Goal: Transaction & Acquisition: Purchase product/service

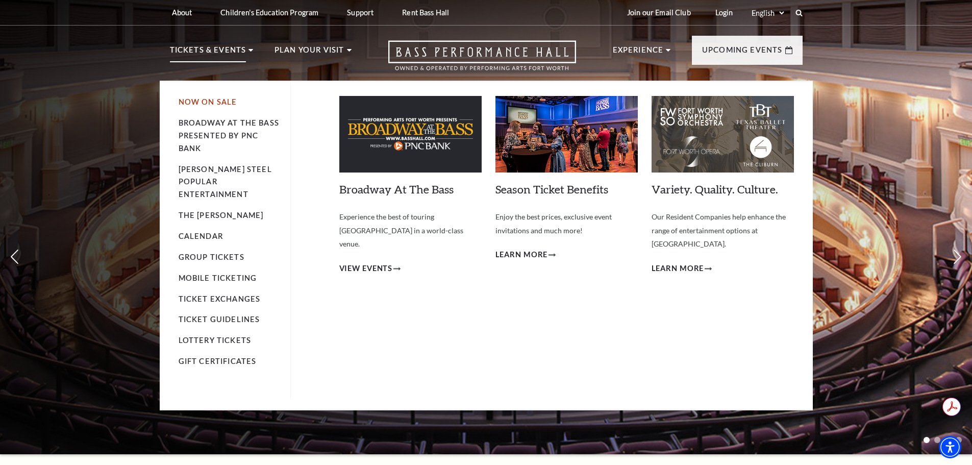
click at [205, 103] on link "Now On Sale" at bounding box center [208, 101] width 59 height 9
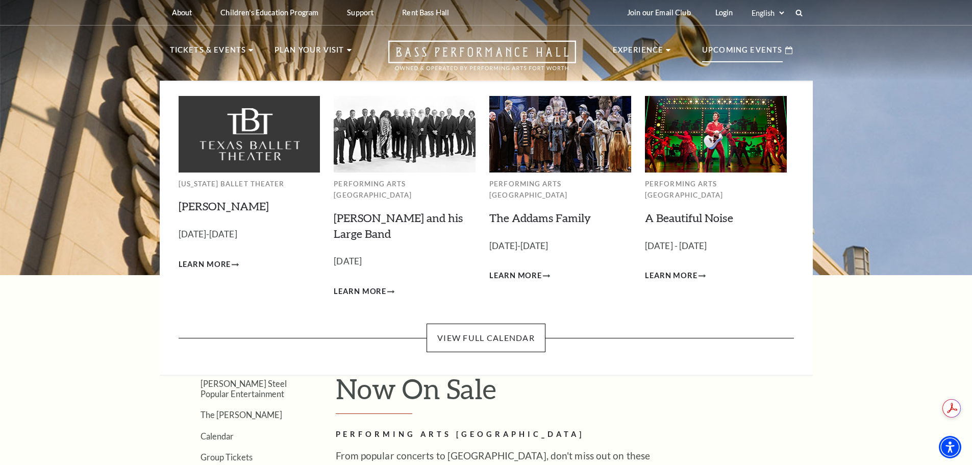
click at [790, 51] on icon at bounding box center [788, 50] width 7 height 8
click at [399, 211] on link "[PERSON_NAME] and his Large Band" at bounding box center [398, 226] width 129 height 30
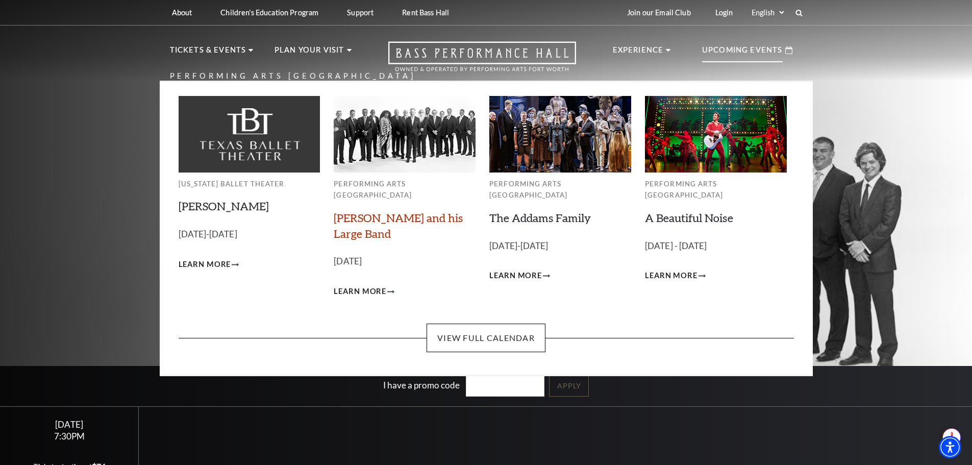
click at [413, 211] on link "Lyle Lovett and his Large Band" at bounding box center [398, 226] width 129 height 30
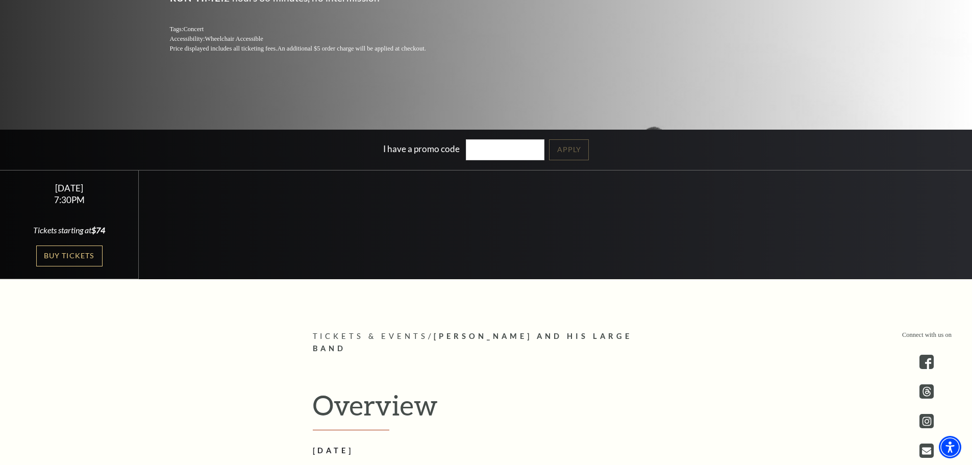
scroll to position [255, 0]
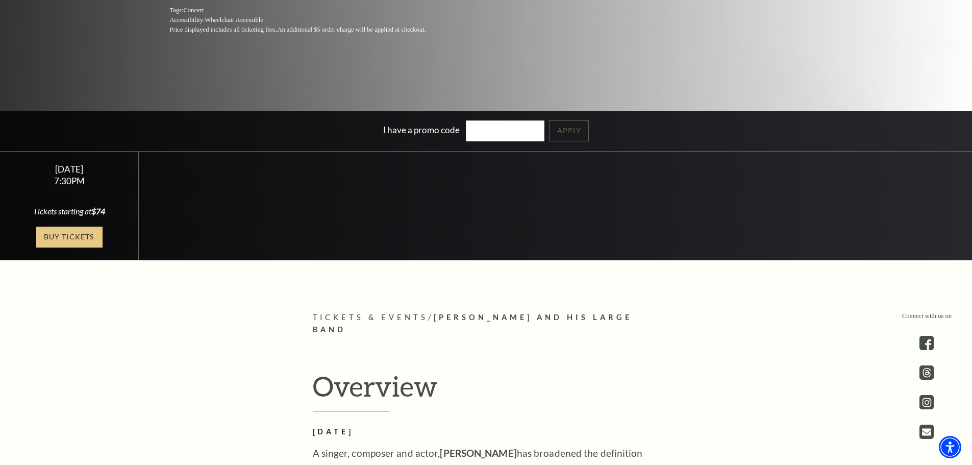
click at [76, 237] on link "Buy Tickets" at bounding box center [69, 237] width 66 height 21
click at [61, 238] on link "Buy Tickets" at bounding box center [69, 237] width 66 height 21
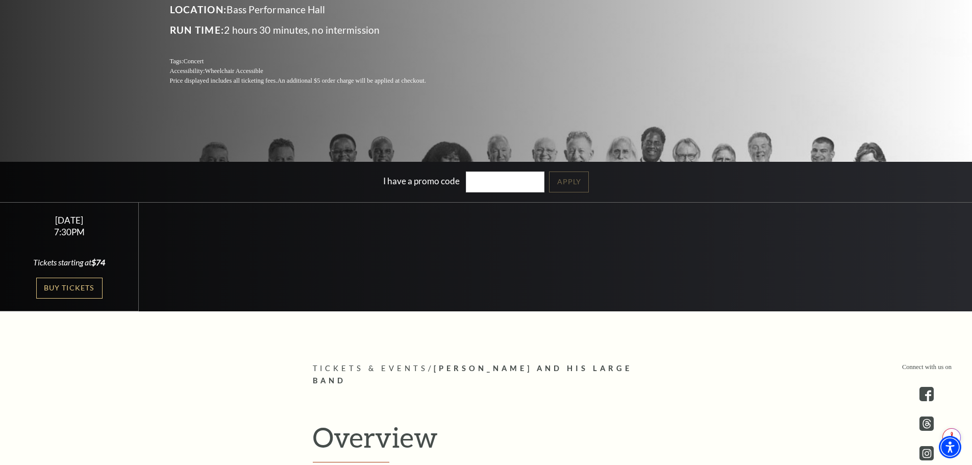
scroll to position [0, 0]
click at [81, 289] on link "Buy Tickets" at bounding box center [69, 288] width 66 height 21
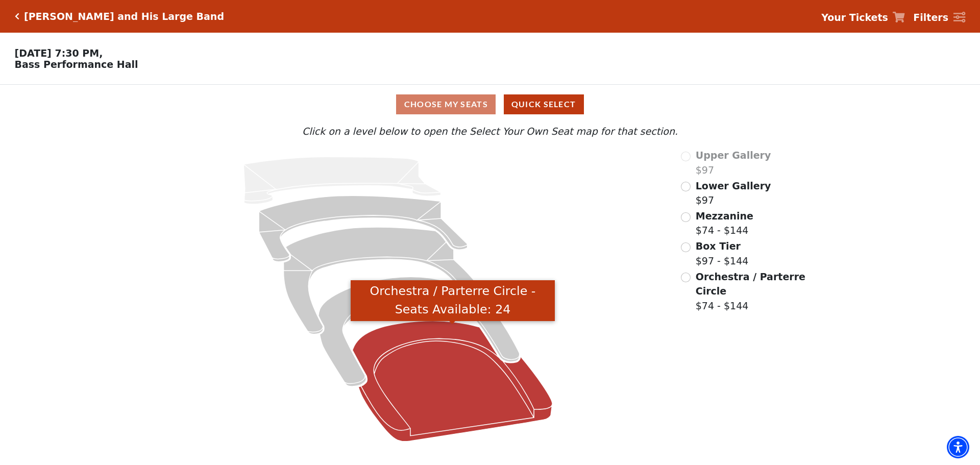
click at [427, 355] on icon "Orchestra / Parterre Circle - Seats Available: 24" at bounding box center [453, 381] width 200 height 120
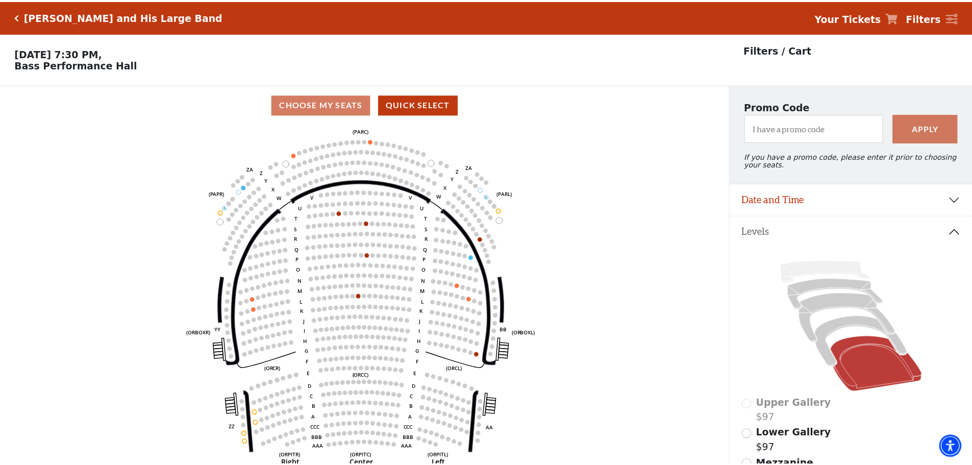
scroll to position [47, 0]
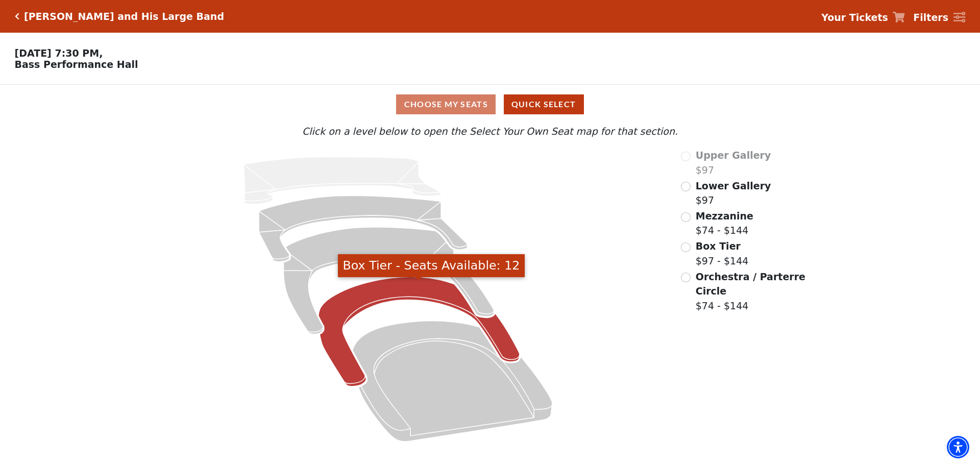
click at [413, 295] on icon "Box Tier - Seats Available: 12" at bounding box center [418, 332] width 201 height 110
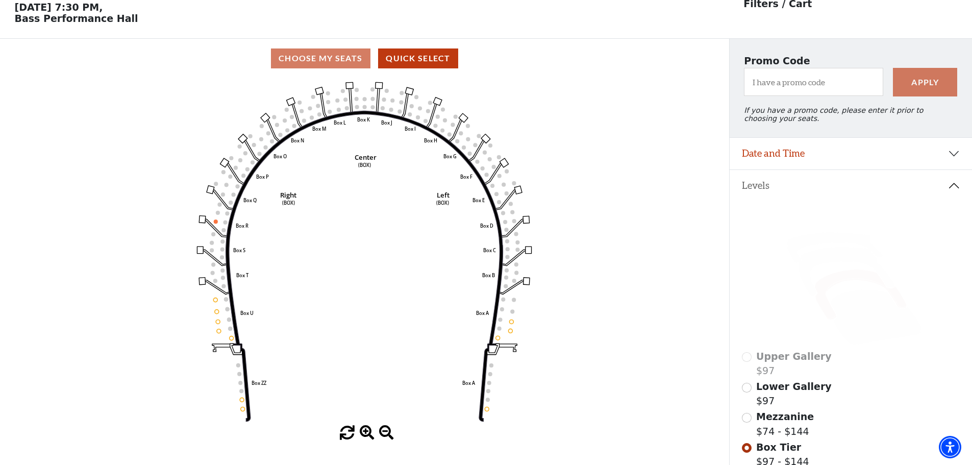
scroll to position [47, 0]
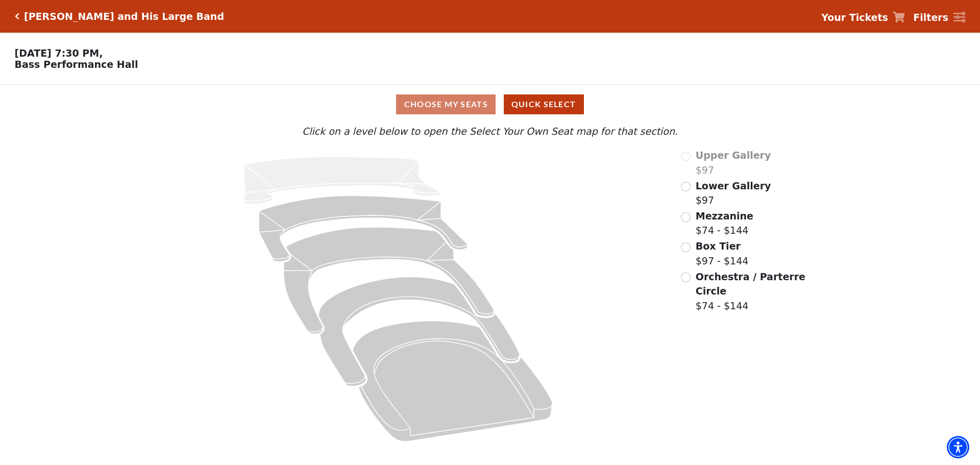
click at [686, 162] on div "Upper Gallery $97" at bounding box center [744, 162] width 126 height 29
click at [689, 189] on input "Lower Gallery$97\a" at bounding box center [686, 187] width 10 height 10
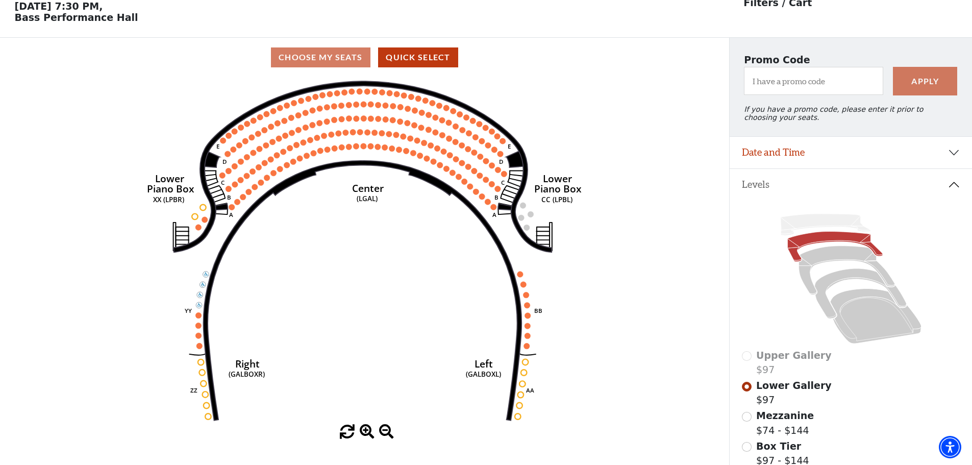
scroll to position [47, 0]
